Goal: Transaction & Acquisition: Purchase product/service

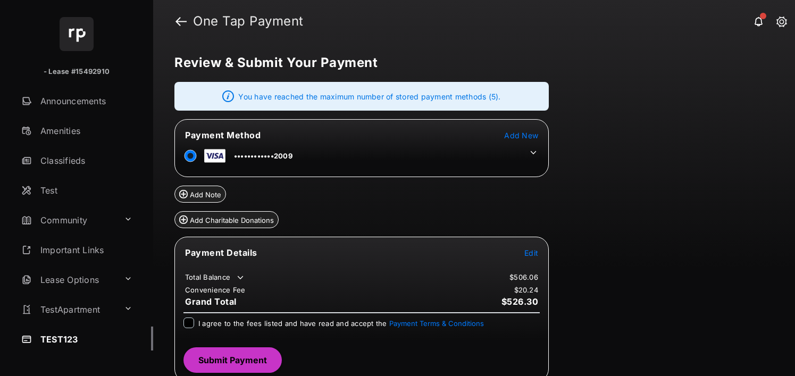
click at [241, 211] on button "Add Charitable Donations" at bounding box center [226, 219] width 104 height 17
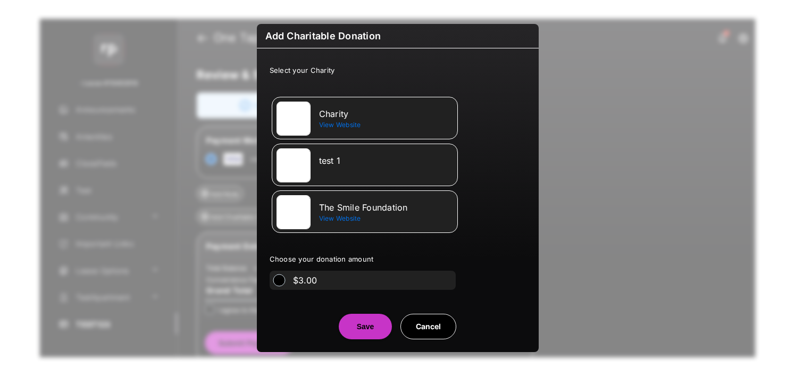
click at [284, 285] on div "$3.00" at bounding box center [301, 280] width 65 height 19
click at [288, 184] on li "test 1" at bounding box center [365, 165] width 186 height 43
click at [365, 340] on div "Add Charitable Donation Select your Charity Charity View Website test 1 The Smi…" at bounding box center [398, 188] width 282 height 328
click at [371, 324] on button "Save" at bounding box center [365, 327] width 53 height 26
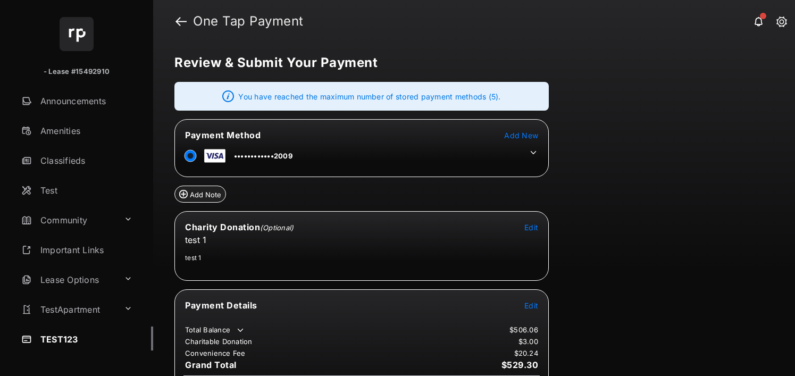
scroll to position [69, 0]
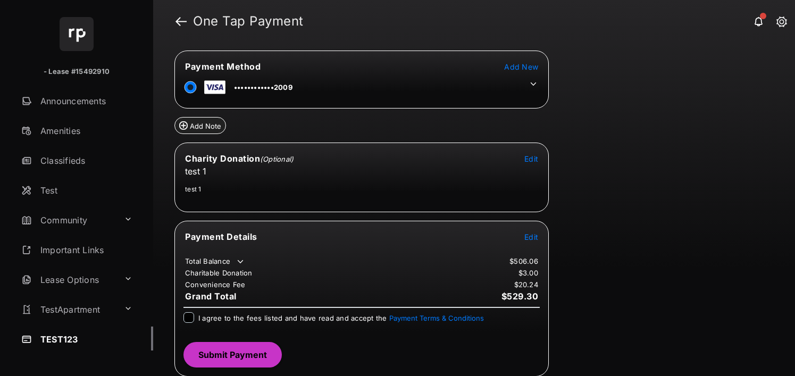
click at [294, 320] on span "I agree to the fees listed and have read and accept the Payment Terms & Conditi…" at bounding box center [340, 318] width 285 height 9
click at [526, 70] on span "Add New" at bounding box center [521, 66] width 34 height 9
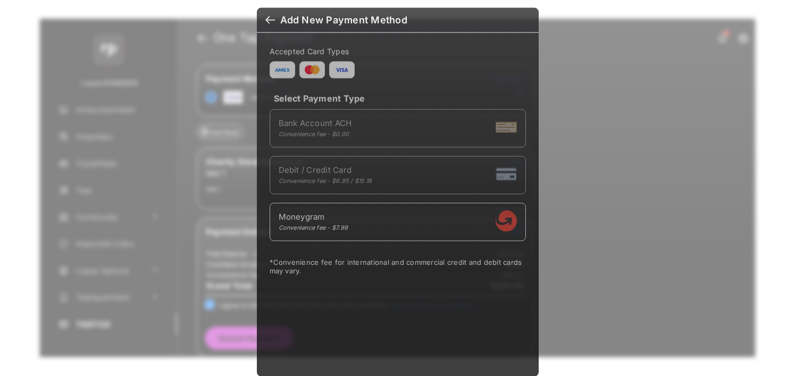
scroll to position [9, 0]
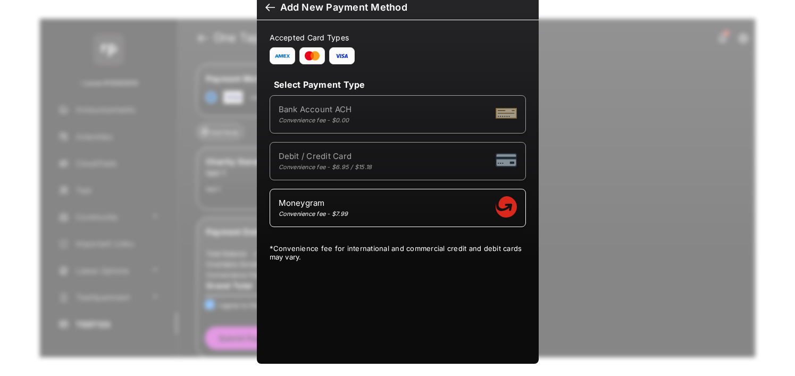
click at [363, 165] on div "Convenience fee - $6.95 / $15.18" at bounding box center [326, 166] width 94 height 7
click at [345, 153] on span "Debit / Credit Card" at bounding box center [326, 156] width 94 height 10
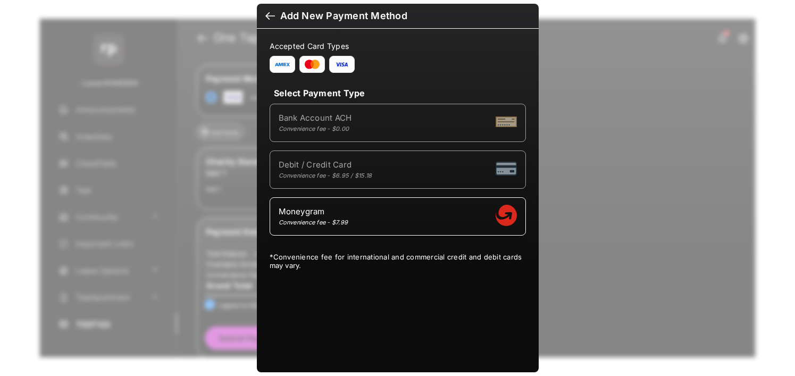
click at [349, 174] on div "Convenience fee - $6.95 / $15.18" at bounding box center [326, 175] width 94 height 7
click at [326, 181] on li "Debit / Credit Card Convenience fee - $6.95 / $15.18" at bounding box center [397, 169] width 256 height 38
click at [273, 15] on span "Add New Payment Method" at bounding box center [397, 16] width 265 height 12
click at [268, 16] on div at bounding box center [270, 17] width 10 height 12
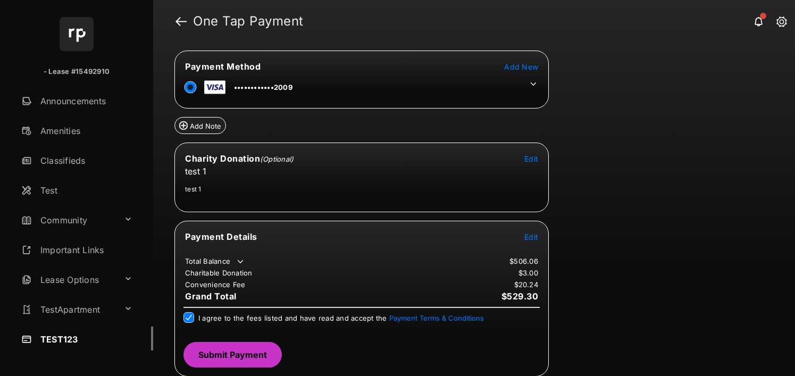
click at [519, 70] on span "Add New" at bounding box center [521, 66] width 34 height 9
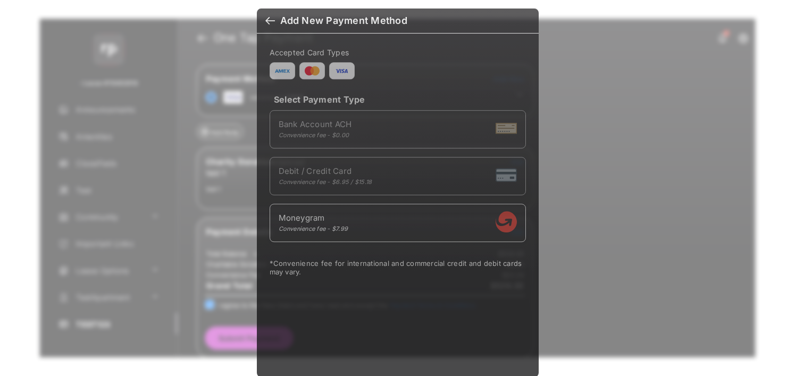
scroll to position [9, 0]
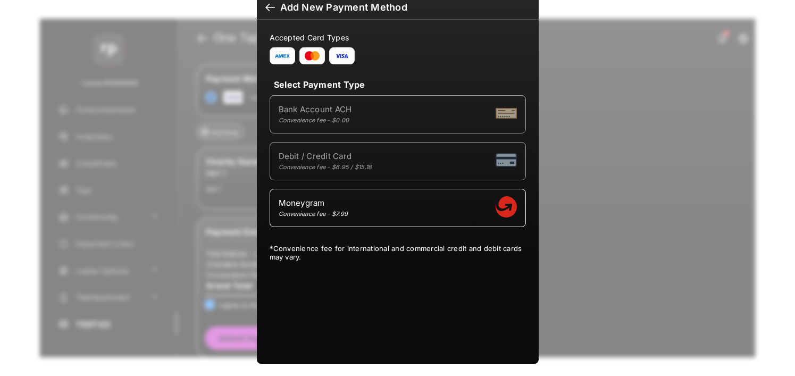
click at [315, 171] on div "Debit / Credit Card Convenience fee - $6.95 / $15.18" at bounding box center [398, 161] width 238 height 20
click at [268, 6] on div at bounding box center [270, 9] width 10 height 12
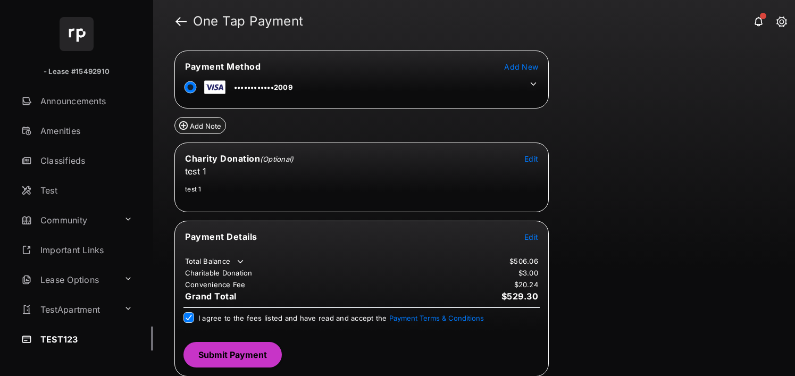
click at [530, 237] on span "Edit" at bounding box center [531, 236] width 14 height 9
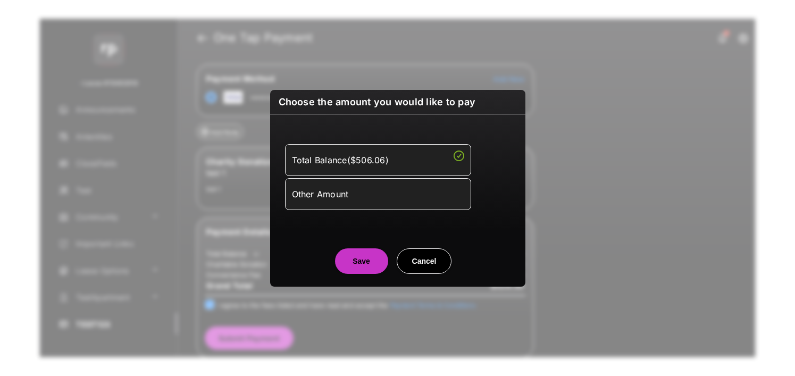
click at [374, 206] on li "Other Amount" at bounding box center [378, 194] width 186 height 32
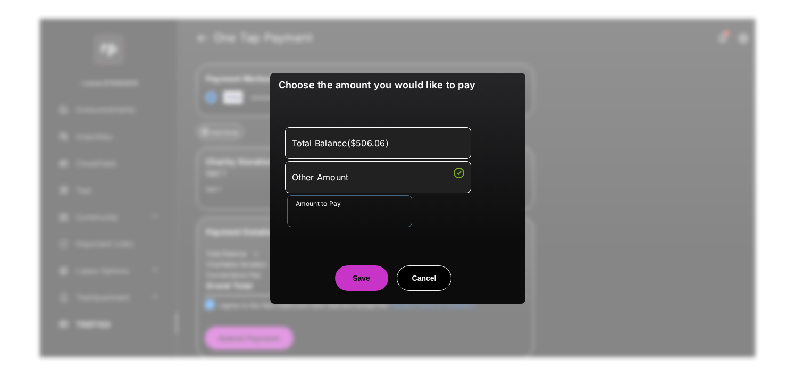
click at [318, 215] on input "Amount to Pay" at bounding box center [349, 211] width 125 height 32
type input "**"
click at [297, 277] on center "Save Cancel" at bounding box center [398, 274] width 230 height 34
click at [372, 289] on button "Save" at bounding box center [361, 278] width 53 height 26
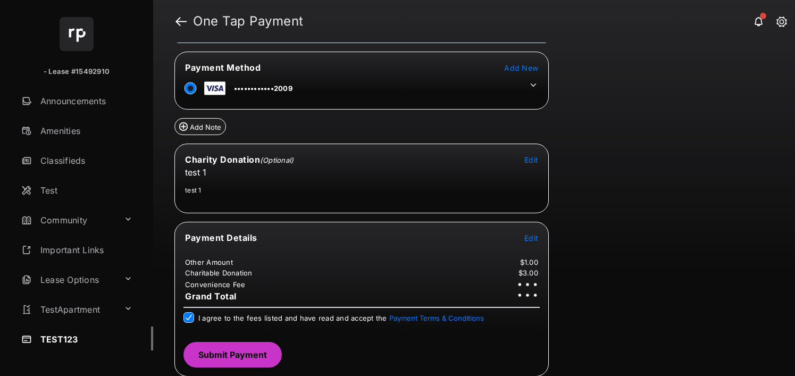
scroll to position [67, 0]
click at [249, 353] on button "Submit Payment" at bounding box center [232, 355] width 98 height 26
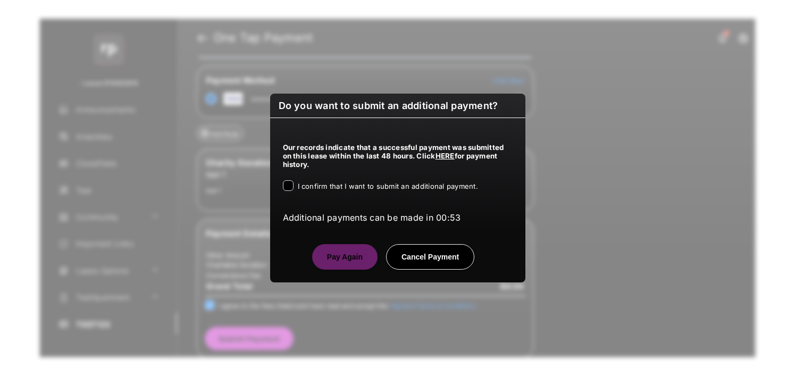
click at [322, 184] on span "I confirm that I want to submit an additional payment." at bounding box center [388, 186] width 180 height 9
click at [433, 250] on button "Cancel Payment" at bounding box center [430, 257] width 88 height 26
